Goal: Check status: Check status

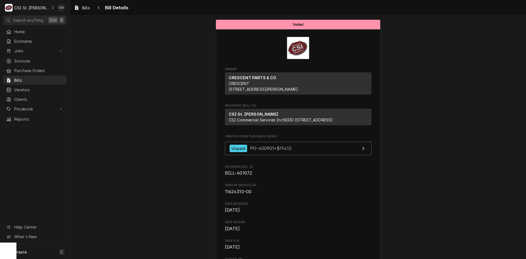
click at [52, 7] on icon "Dynamic Content Wrapper" at bounding box center [53, 7] width 2 height 3
click at [50, 29] on div "CSI St. Louis" at bounding box center [81, 30] width 66 height 6
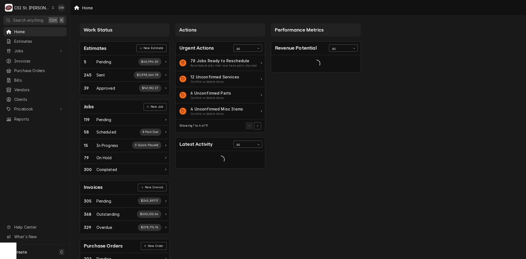
drag, startPoint x: 22, startPoint y: 84, endPoint x: 25, endPoint y: 83, distance: 3.1
click at [22, 86] on div "Vendors" at bounding box center [34, 89] width 61 height 7
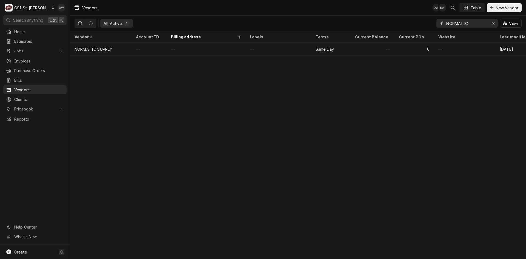
drag, startPoint x: 474, startPoint y: 23, endPoint x: 430, endPoint y: 31, distance: 45.1
click at [430, 31] on div "All Active 1 NORMATIC View" at bounding box center [298, 24] width 456 height 16
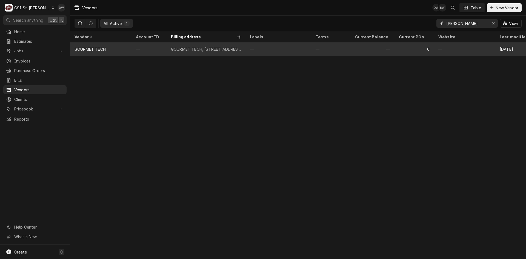
type input "Gour"
click at [200, 49] on div "GOURMET TECH, 35 TRADE ZONE COURT, RONKONKONA, NY 11799" at bounding box center [206, 49] width 70 height 6
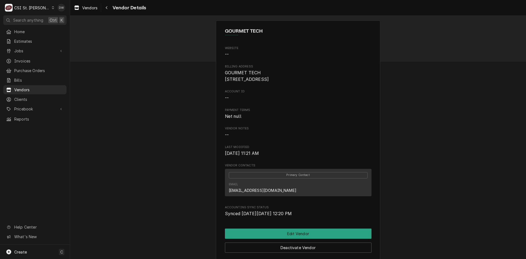
click at [38, 7] on div "C CSI St. [PERSON_NAME]" at bounding box center [29, 7] width 53 height 11
click at [57, 13] on div "CSI [US_STATE][GEOGRAPHIC_DATA]." at bounding box center [84, 10] width 77 height 7
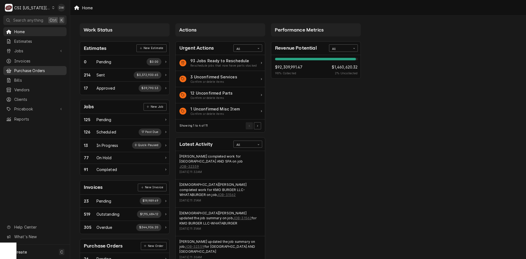
click at [26, 68] on span "Purchase Orders" at bounding box center [39, 71] width 50 height 6
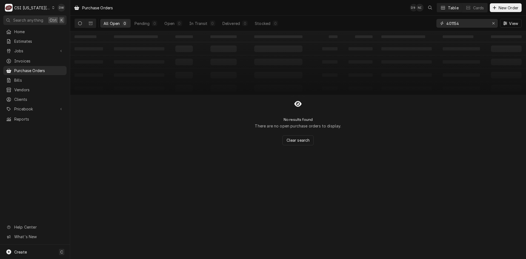
drag, startPoint x: 465, startPoint y: 24, endPoint x: 425, endPoint y: 27, distance: 39.3
click at [425, 27] on div "All Open 0 Pending 0 Open 0 In Transit 0 Delivered 0 Stocked 0 401154 View" at bounding box center [299, 23] width 448 height 15
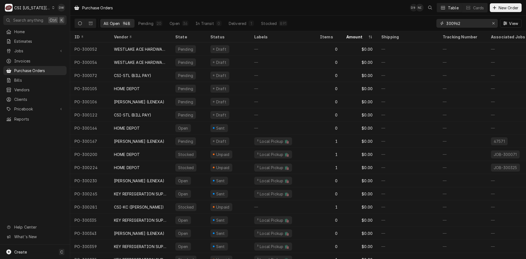
type input "300962"
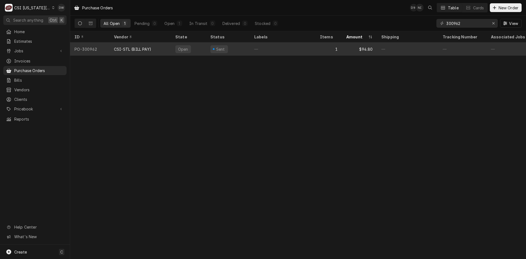
click at [123, 47] on div "CSI-STL (BILL PAY)" at bounding box center [132, 49] width 37 height 6
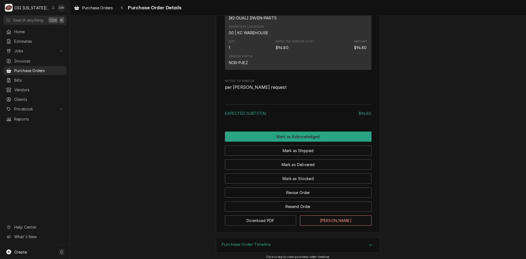
scroll to position [369, 0]
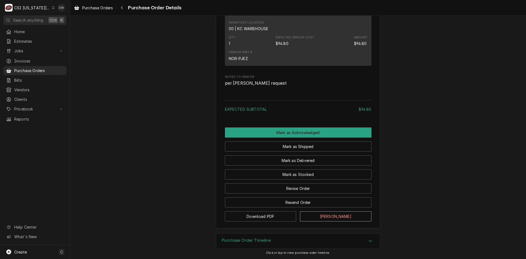
click at [369, 245] on div "Purchase Order Timeline" at bounding box center [298, 241] width 164 height 15
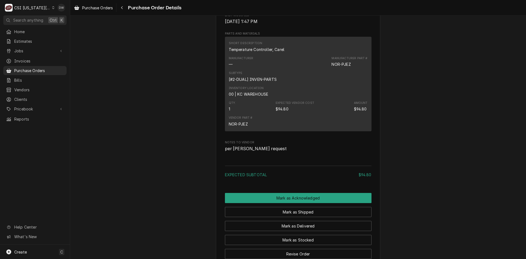
scroll to position [122, 0]
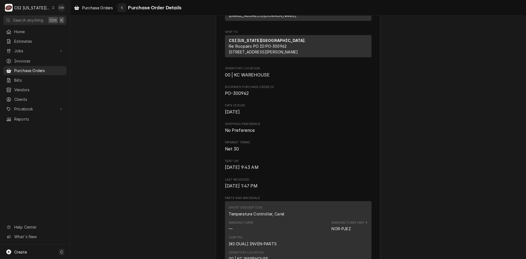
click at [120, 8] on button "Navigate back" at bounding box center [122, 7] width 9 height 9
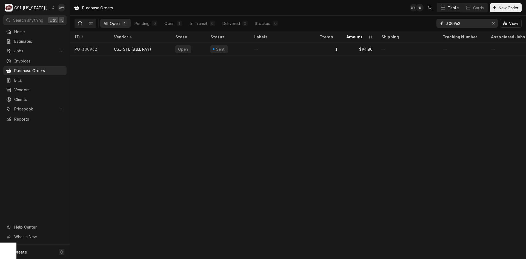
drag, startPoint x: 462, startPoint y: 26, endPoint x: 433, endPoint y: 28, distance: 29.4
click at [433, 28] on div "All Open 1 Pending 0 Open 1 In Transit 0 Delivered 0 Stocked 0 300962 View" at bounding box center [299, 23] width 448 height 15
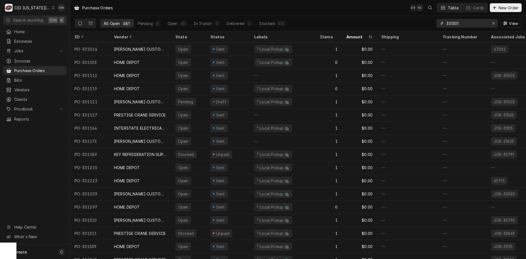
type input "301301"
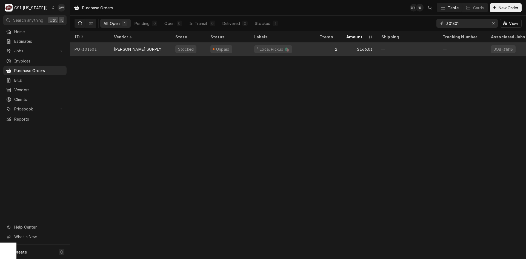
click at [137, 53] on div "JOHNSTONE SUPPLY" at bounding box center [140, 49] width 61 height 13
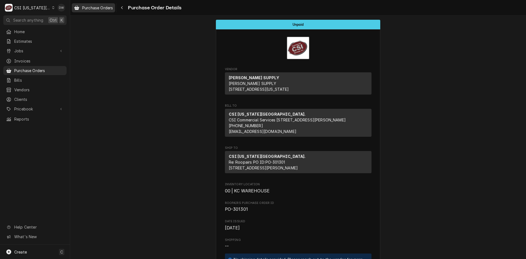
click at [103, 9] on span "Purchase Orders" at bounding box center [97, 8] width 31 height 6
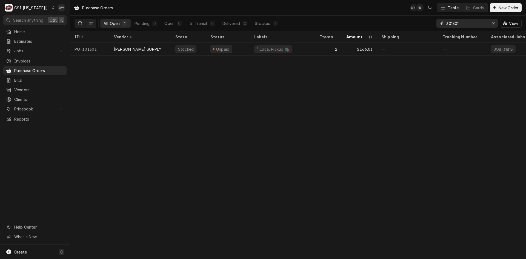
drag, startPoint x: 467, startPoint y: 24, endPoint x: 424, endPoint y: 24, distance: 43.1
click at [424, 24] on div "All Open 1 Pending 0 Open 0 In Transit 0 Delivered 0 Stocked 1 301301 View" at bounding box center [299, 23] width 448 height 15
type input "301282"
